Goal: Task Accomplishment & Management: Manage account settings

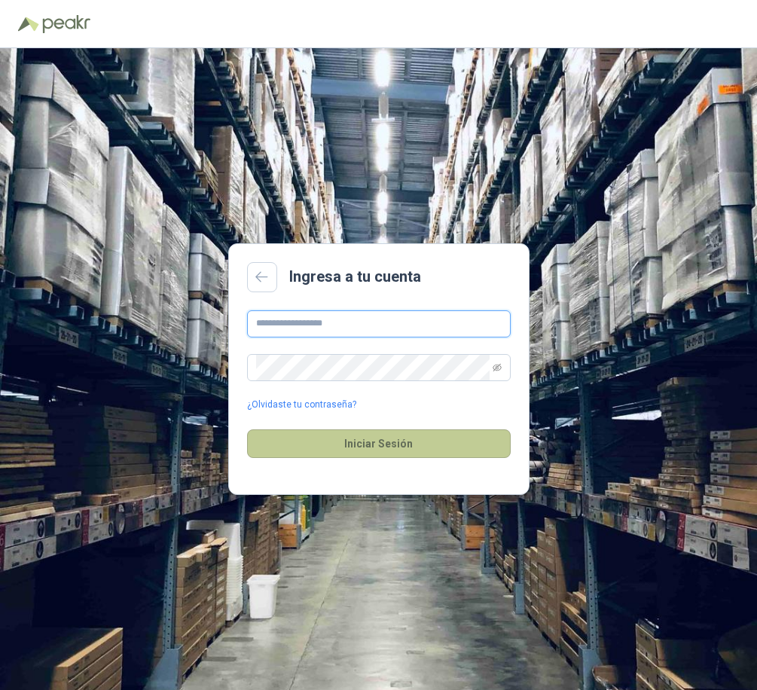
type input "**********"
click at [358, 450] on button "Iniciar Sesión" at bounding box center [379, 443] width 264 height 29
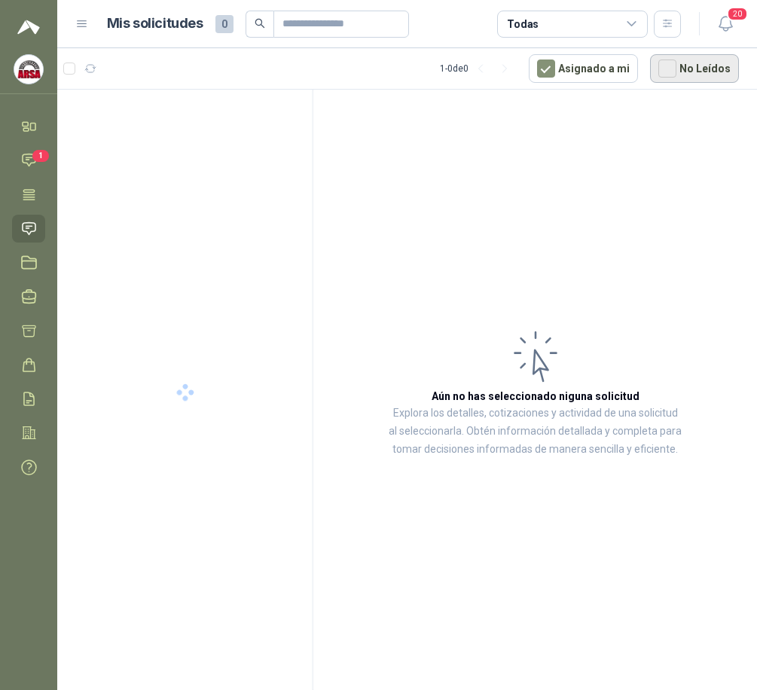
click at [680, 69] on button "No Leídos" at bounding box center [694, 68] width 89 height 29
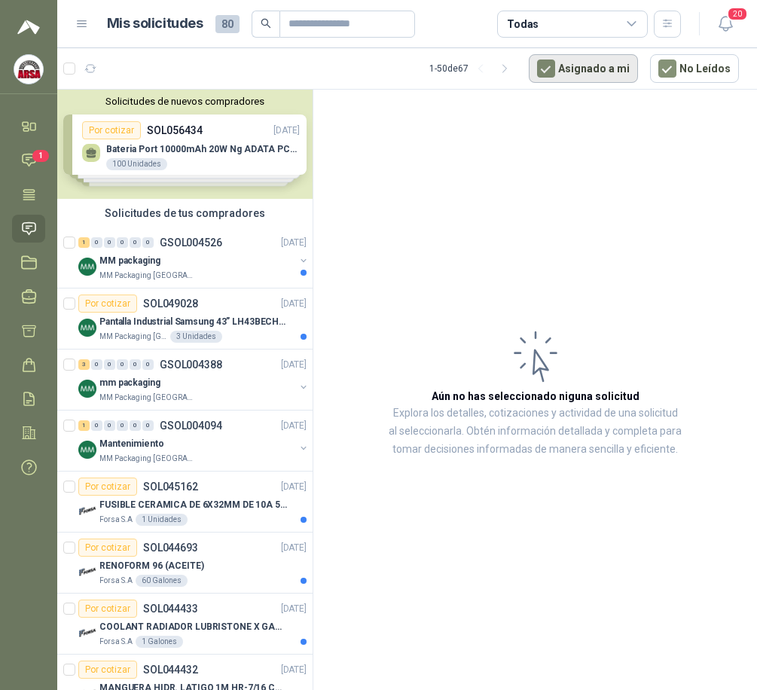
click at [544, 69] on button "Asignado a mi" at bounding box center [583, 68] width 109 height 29
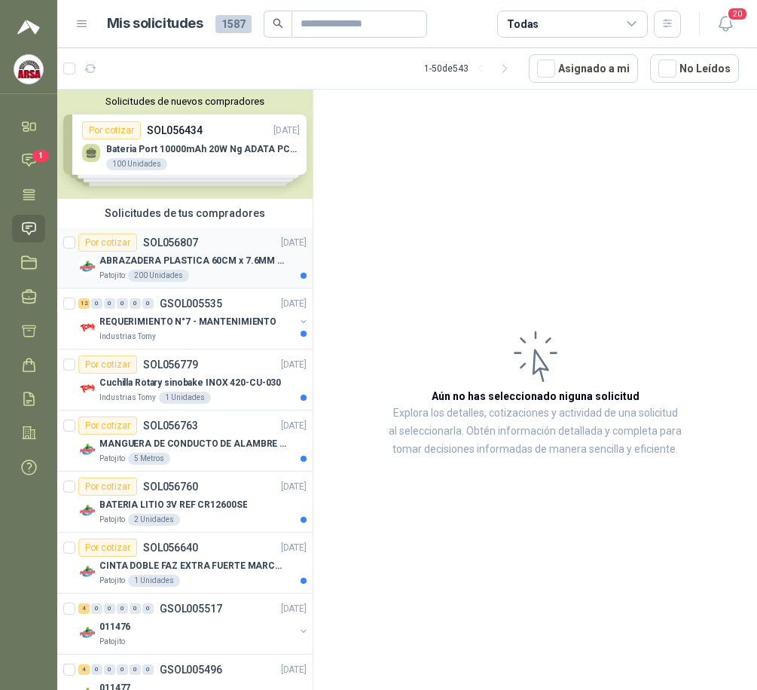
click at [230, 257] on p "ABRAZADERA PLASTICA 60CM x 7.6MM ANCHA" at bounding box center [193, 261] width 188 height 14
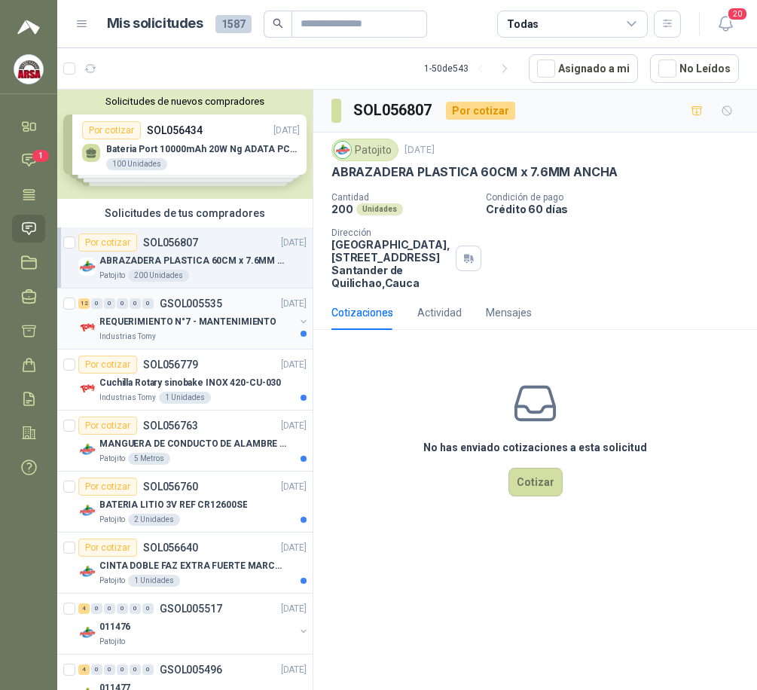
click at [227, 317] on p "REQUERIMIENTO N°7 - MANTENIMIENTO" at bounding box center [187, 322] width 177 height 14
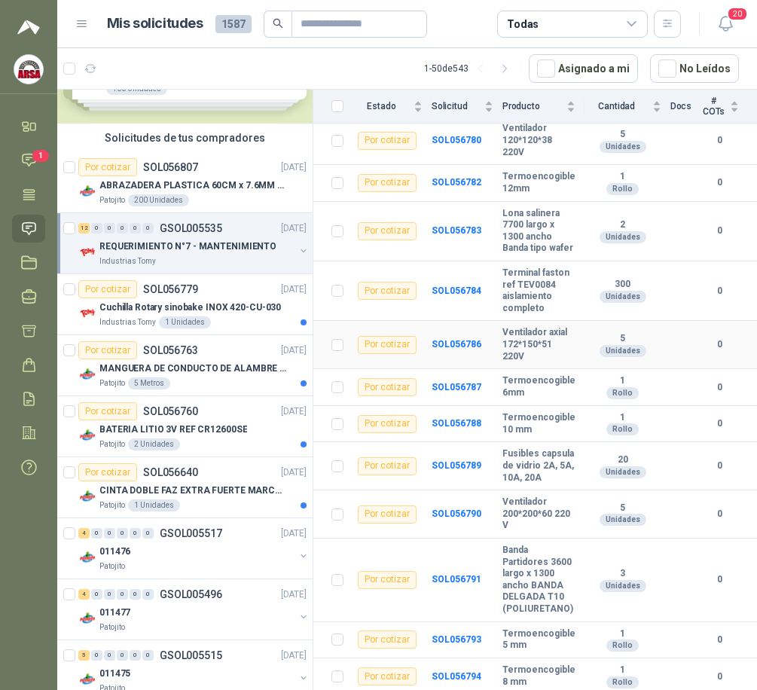
scroll to position [212, 0]
click at [199, 291] on div "Por cotizar SOL056779 [DATE]" at bounding box center [192, 289] width 228 height 18
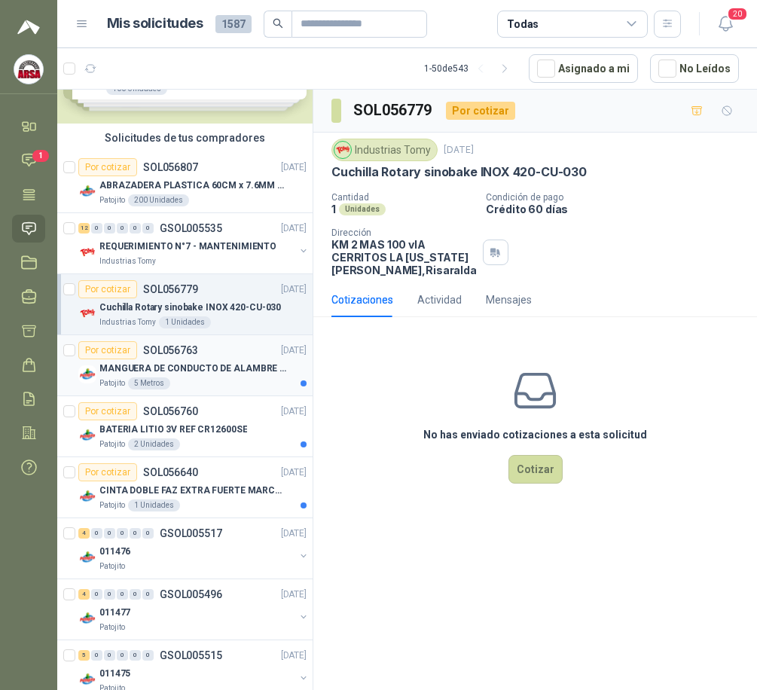
click at [184, 358] on div "Por cotizar SOL056763" at bounding box center [138, 350] width 120 height 18
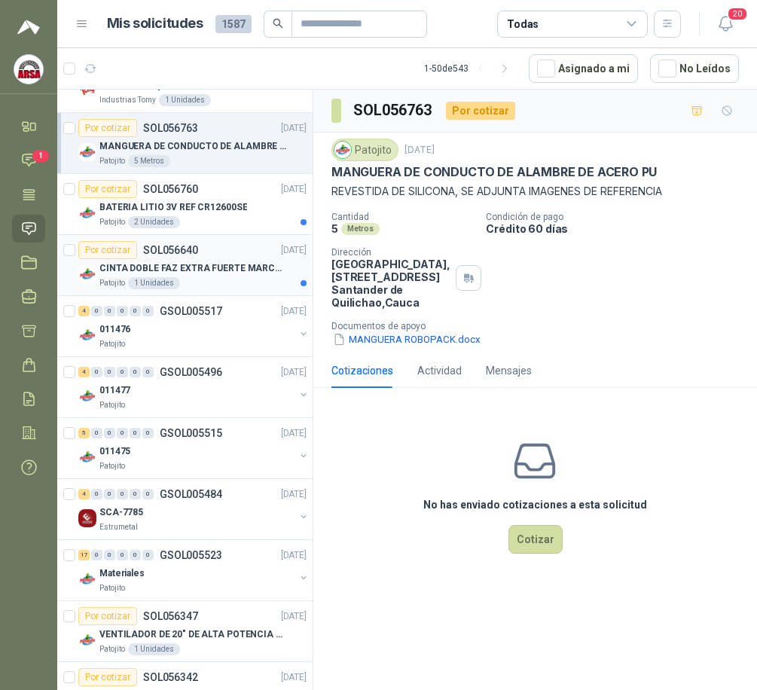
scroll to position [301, 0]
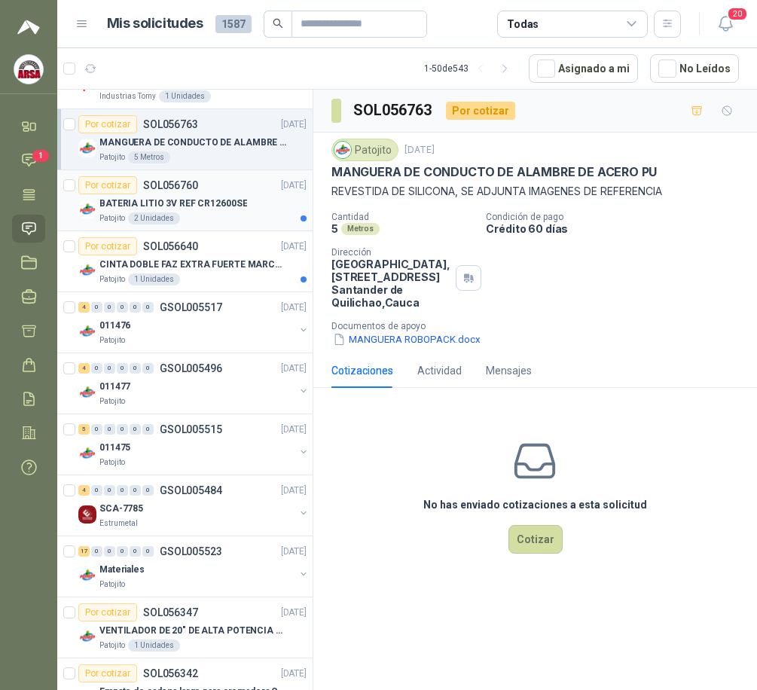
click at [198, 197] on p "BATERIA LITIO 3V REF CR12600SE" at bounding box center [173, 204] width 148 height 14
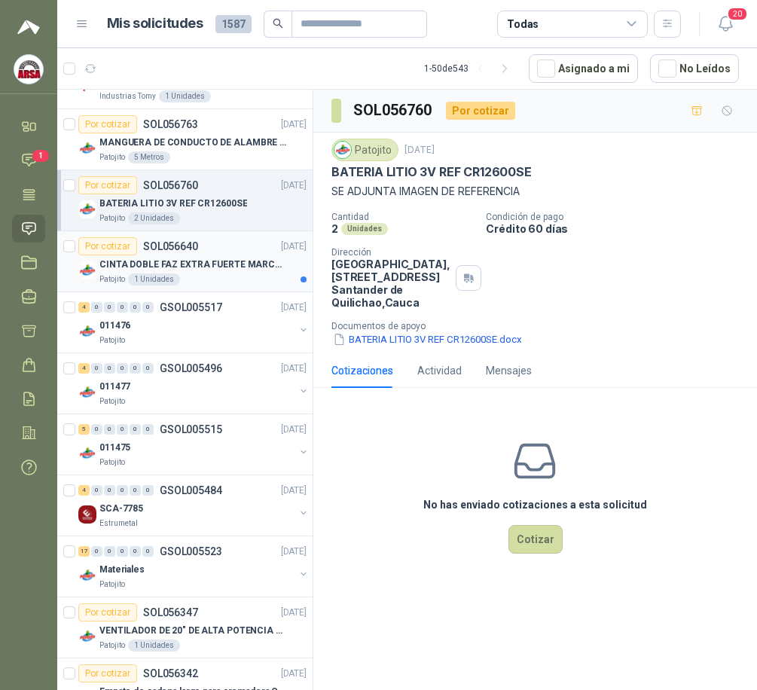
click at [197, 265] on p "CINTA DOBLE FAZ EXTRA FUERTE MARCA:3M" at bounding box center [193, 265] width 188 height 14
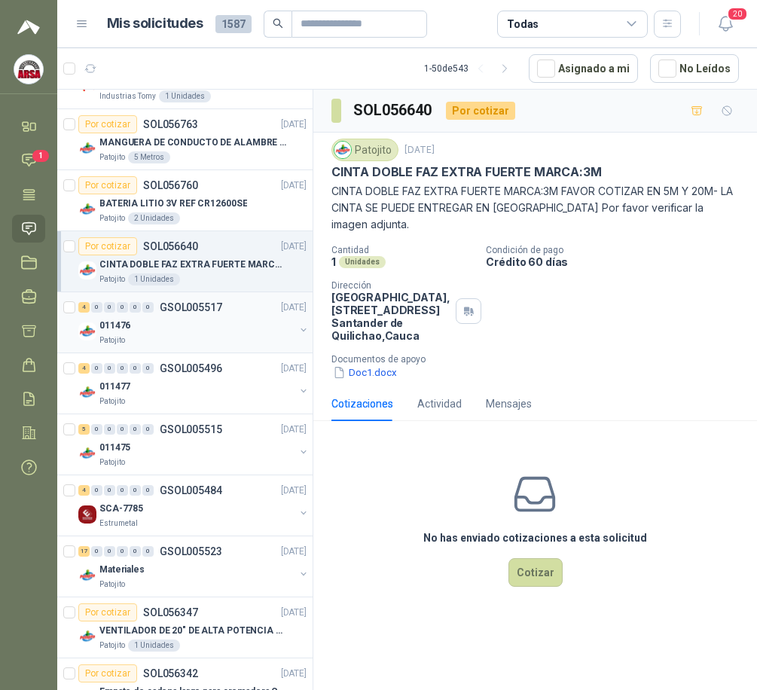
click at [197, 318] on div "011476" at bounding box center [196, 325] width 195 height 18
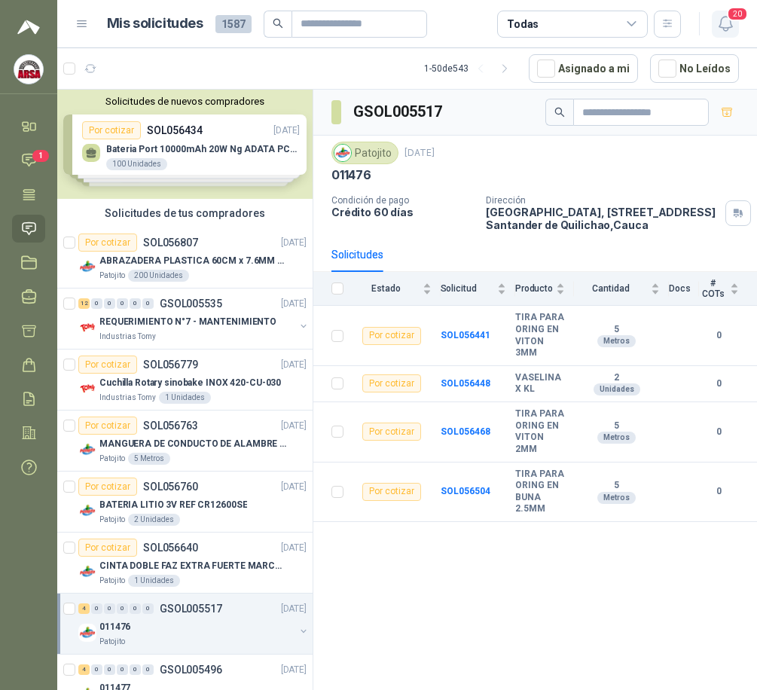
click at [736, 29] on button "20" at bounding box center [725, 24] width 27 height 27
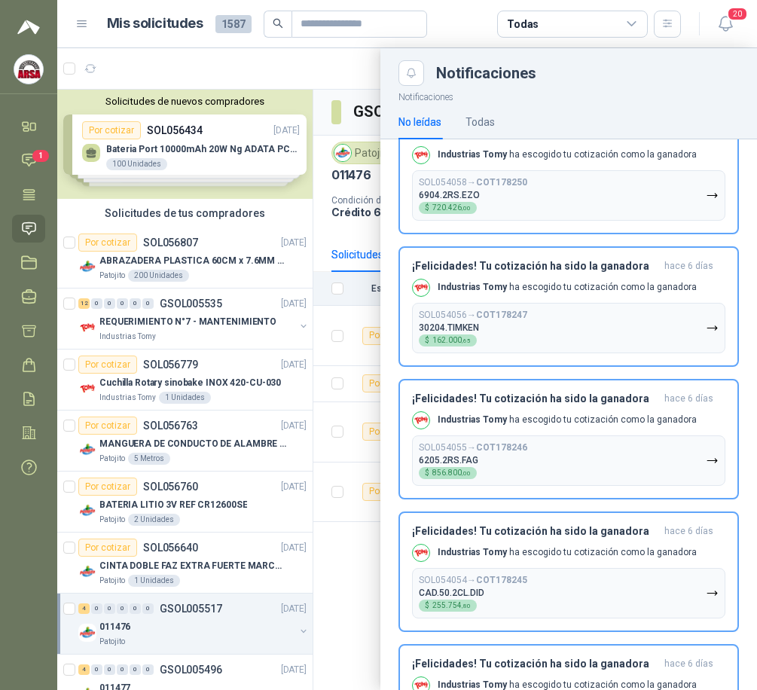
scroll to position [602, 0]
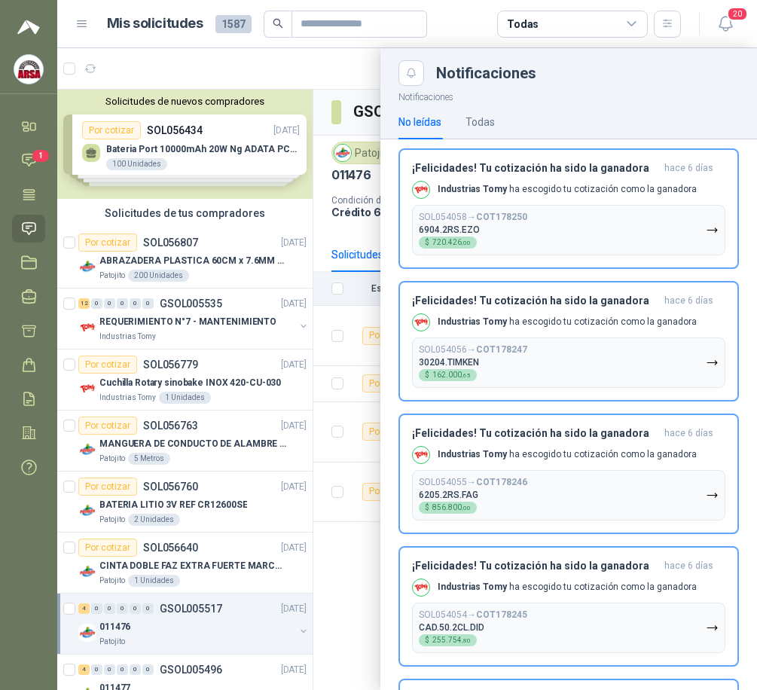
click at [8, 558] on menu "[PERSON_NAME] ARSA Inicio Chat 1 Tareas Solicitudes Licitaciones Negociaciones …" at bounding box center [28, 345] width 57 height 690
click at [29, 70] on img at bounding box center [28, 69] width 29 height 29
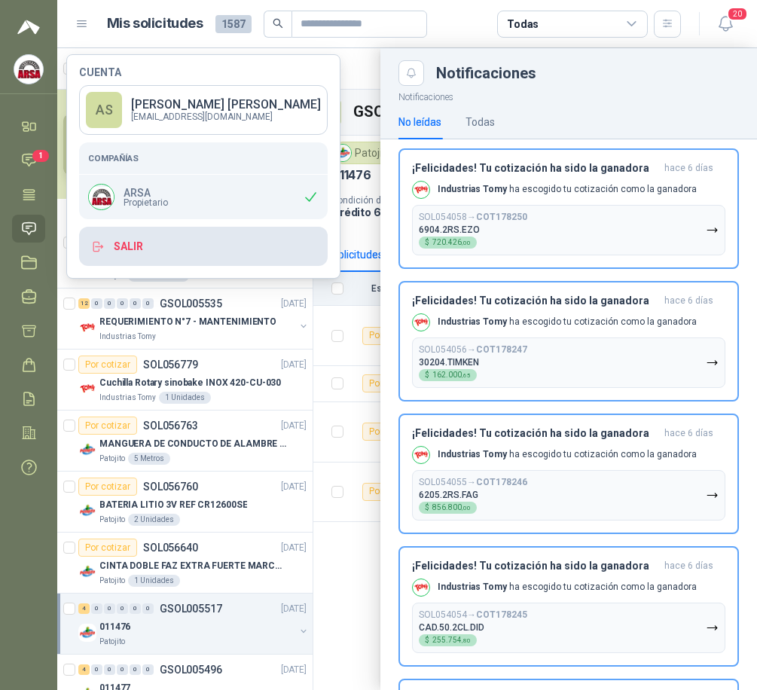
click at [121, 251] on button "Salir" at bounding box center [203, 246] width 249 height 39
